Goal: Task Accomplishment & Management: Manage account settings

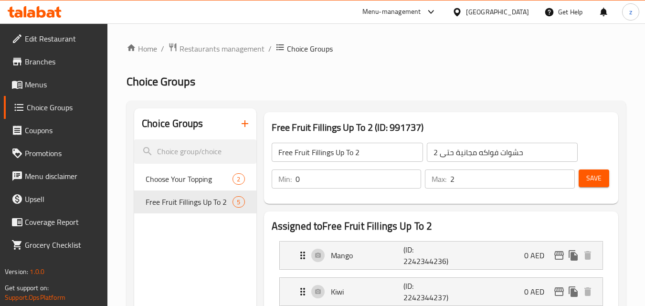
scroll to position [478, 0]
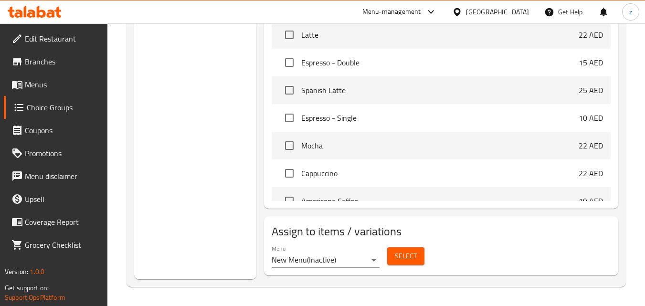
click at [518, 8] on div "[GEOGRAPHIC_DATA]" at bounding box center [497, 12] width 63 height 11
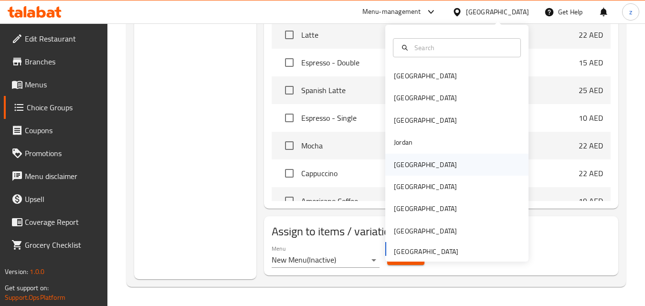
click at [440, 160] on div "[GEOGRAPHIC_DATA]" at bounding box center [456, 165] width 143 height 22
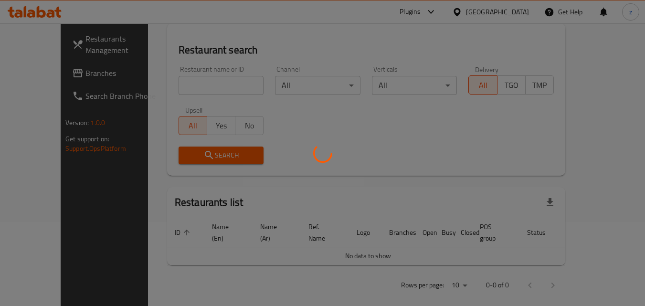
scroll to position [417, 0]
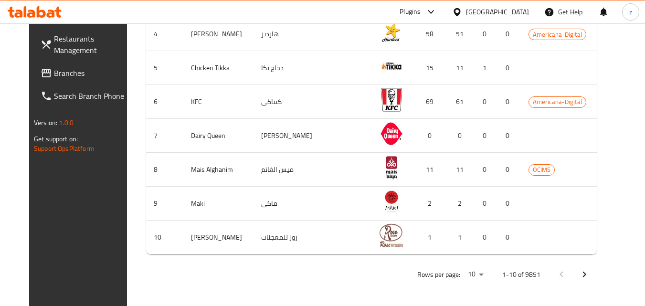
click at [54, 71] on span "Branches" at bounding box center [91, 72] width 75 height 11
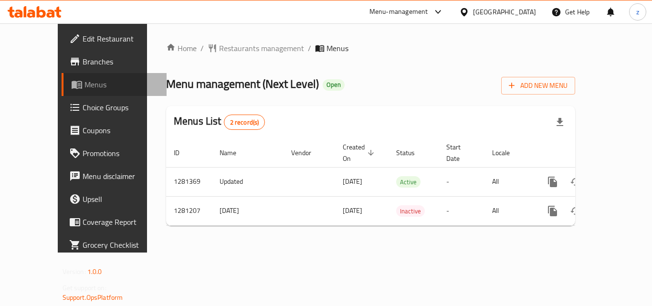
click at [85, 84] on span "Menus" at bounding box center [122, 84] width 74 height 11
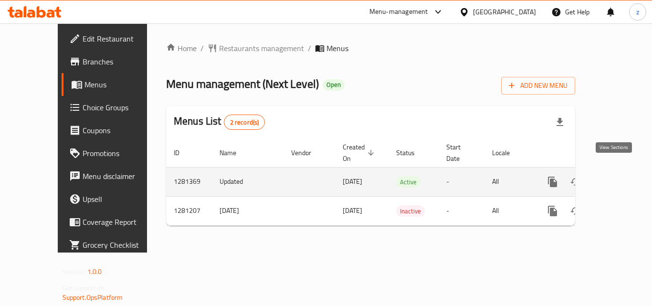
click at [616, 176] on icon "enhanced table" at bounding box center [621, 181] width 11 height 11
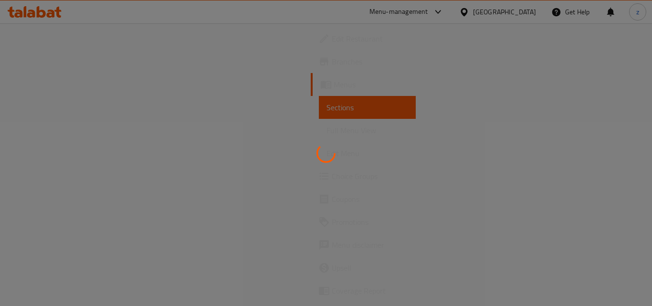
click at [52, 179] on div at bounding box center [326, 153] width 652 height 306
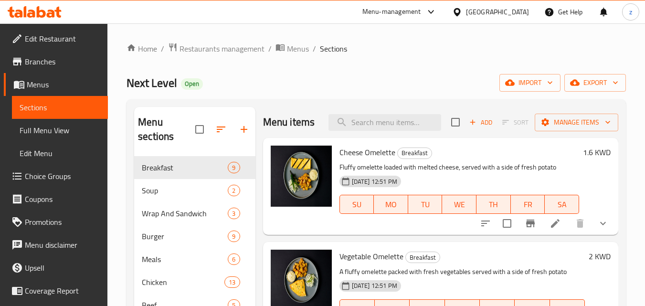
click at [52, 179] on span "Choice Groups" at bounding box center [62, 175] width 75 height 11
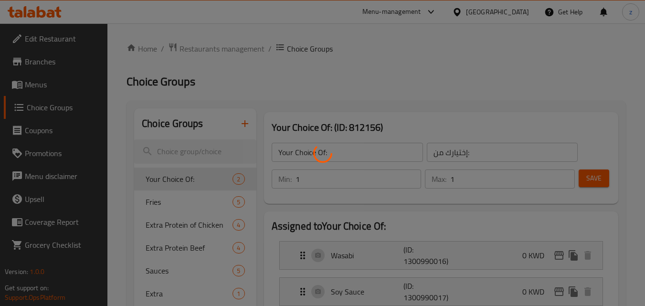
scroll to position [95, 0]
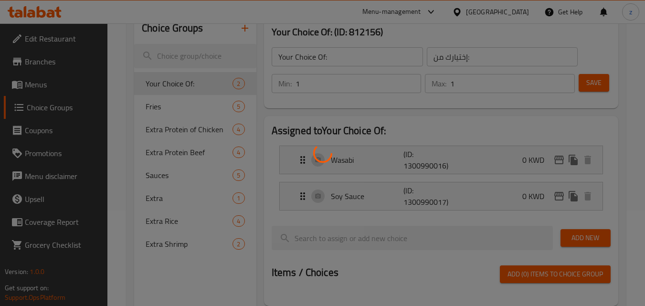
click at [175, 109] on div at bounding box center [322, 153] width 645 height 306
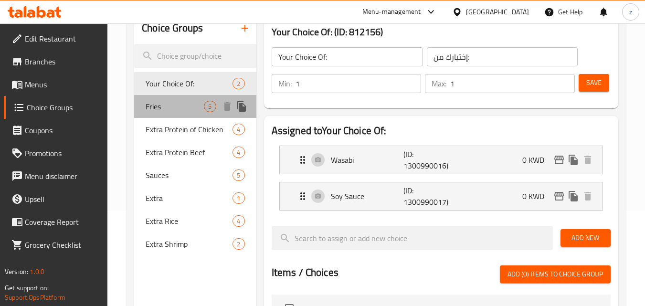
click at [186, 103] on span "Fries" at bounding box center [175, 106] width 58 height 11
type input "Fries"
type input "بطاطس"
type input "0"
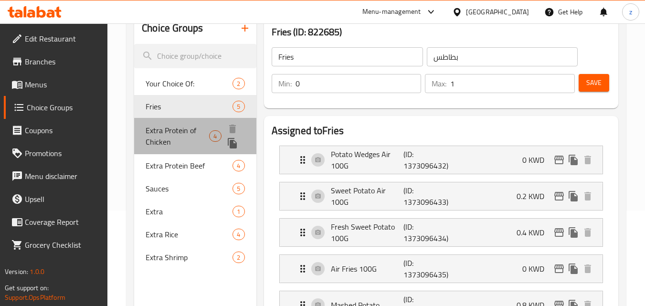
click at [183, 128] on span "Extra Protein of Chicken" at bounding box center [177, 136] width 63 height 23
type input "Extra Protein of Chicken"
type input "اضافة بروتين من الدجاج"
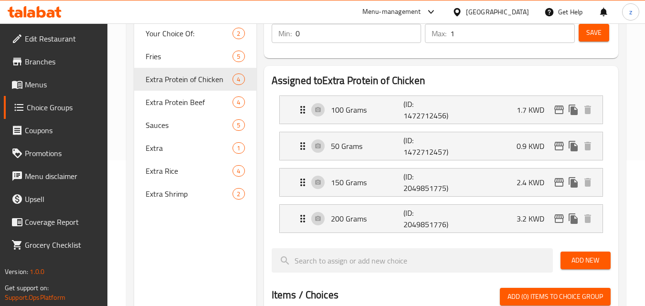
scroll to position [107, 0]
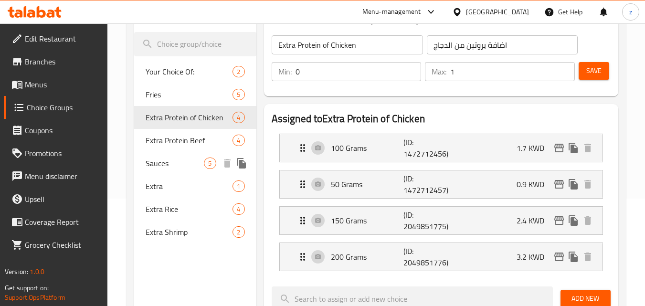
click at [168, 166] on span "Sauces" at bounding box center [175, 163] width 58 height 11
type input "Sauces"
type input "صوصات"
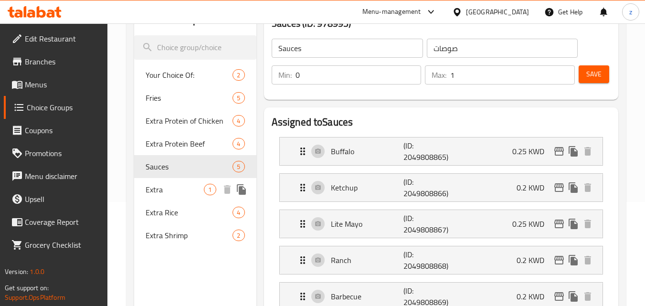
scroll to position [96, 0]
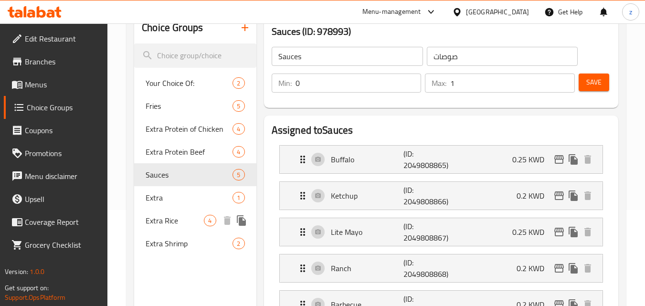
click at [180, 221] on span "Extra Rice" at bounding box center [175, 220] width 58 height 11
type input "Extra Rice"
type input "أرز إضافي"
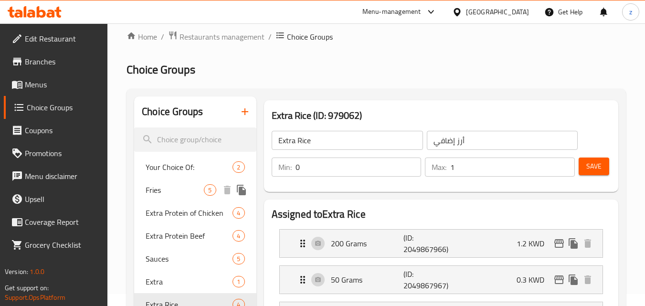
scroll to position [0, 0]
